Goal: Transaction & Acquisition: Purchase product/service

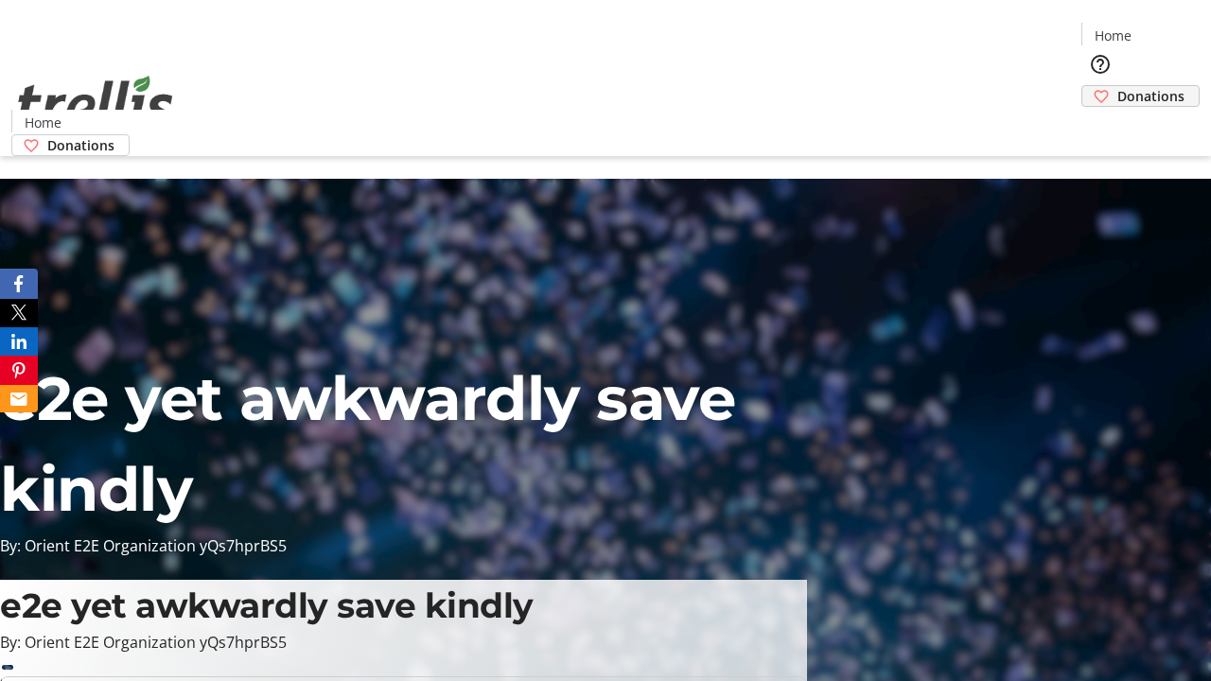
click at [1117, 86] on span "Donations" at bounding box center [1150, 96] width 67 height 20
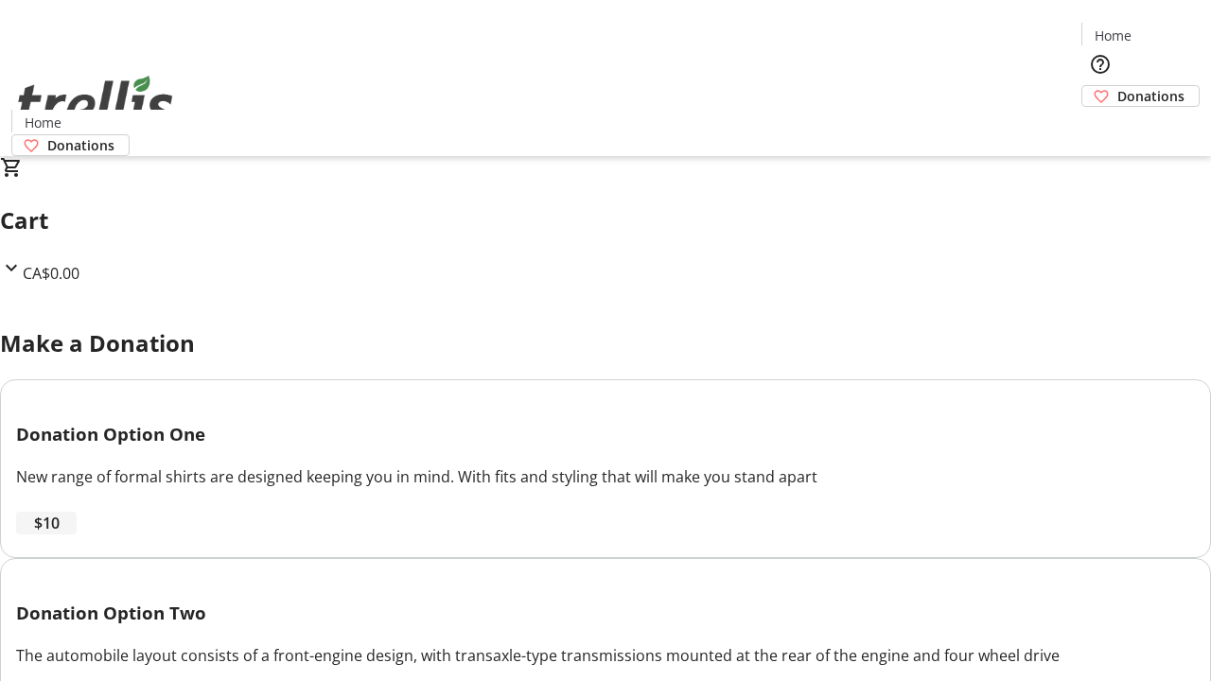
click at [60, 535] on span "$10" at bounding box center [47, 523] width 26 height 23
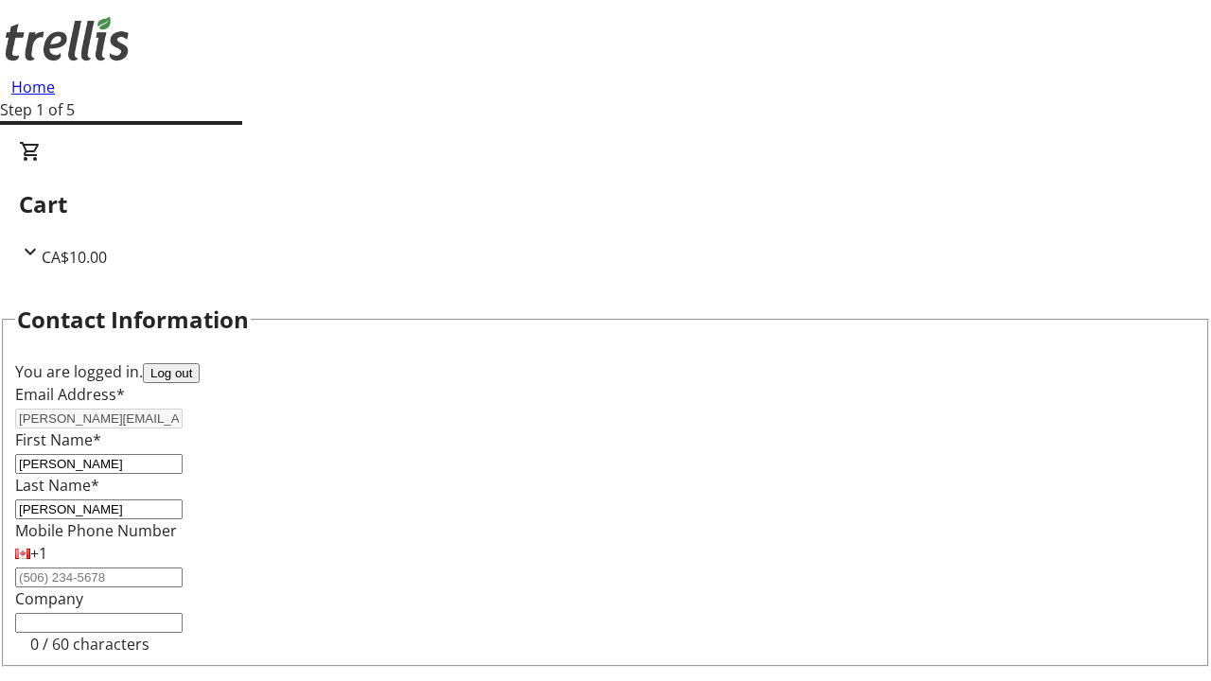
select select "CA"
type input "[STREET_ADDRESS][PERSON_NAME]"
type input "Kelowna"
select select "BC"
type input "Kelowna"
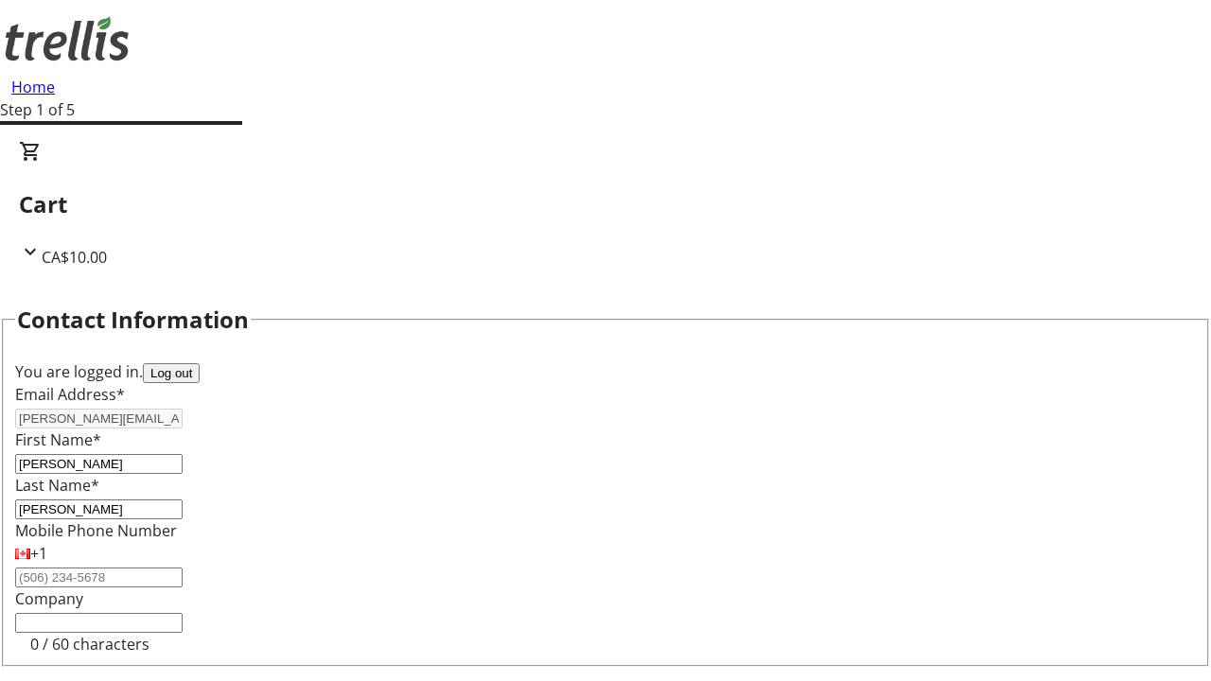
type input "V1Y 0C2"
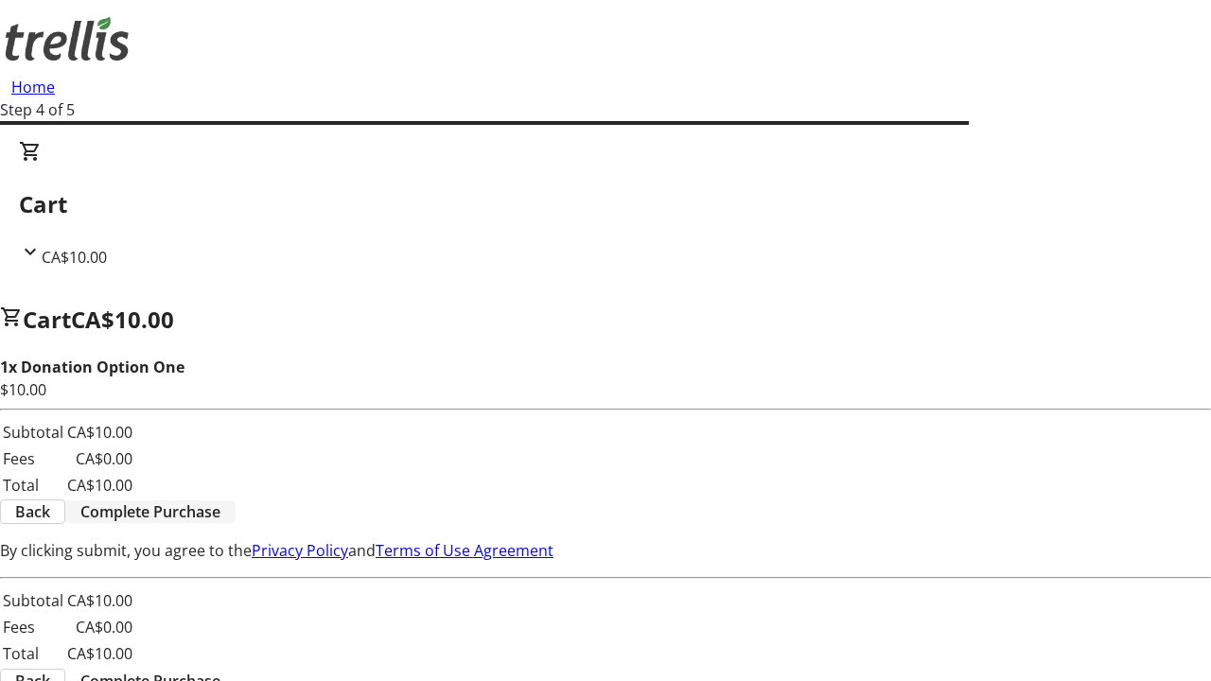
click at [220, 501] on span "Complete Purchase" at bounding box center [150, 512] width 140 height 23
